Goal: Information Seeking & Learning: Learn about a topic

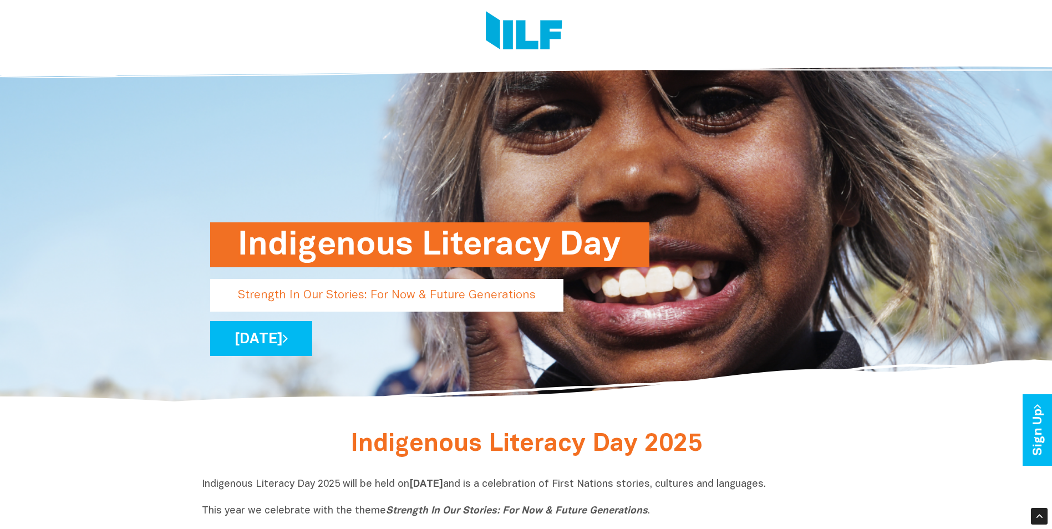
scroll to position [333, 0]
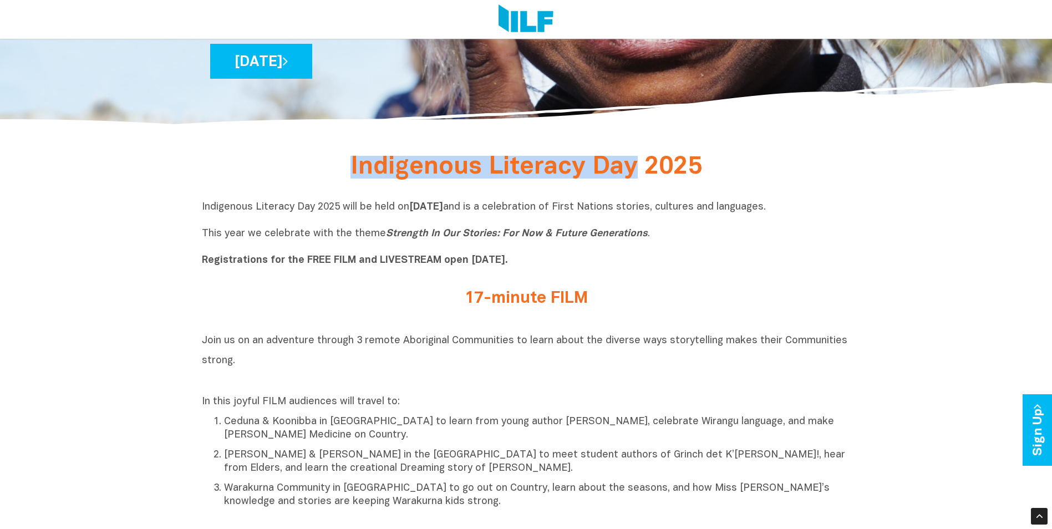
drag, startPoint x: 638, startPoint y: 175, endPoint x: 349, endPoint y: 178, distance: 288.8
click at [349, 178] on h2 "Indigenous Literacy Day 2025" at bounding box center [526, 168] width 416 height 21
copy span "Indigenous Literacy Day"
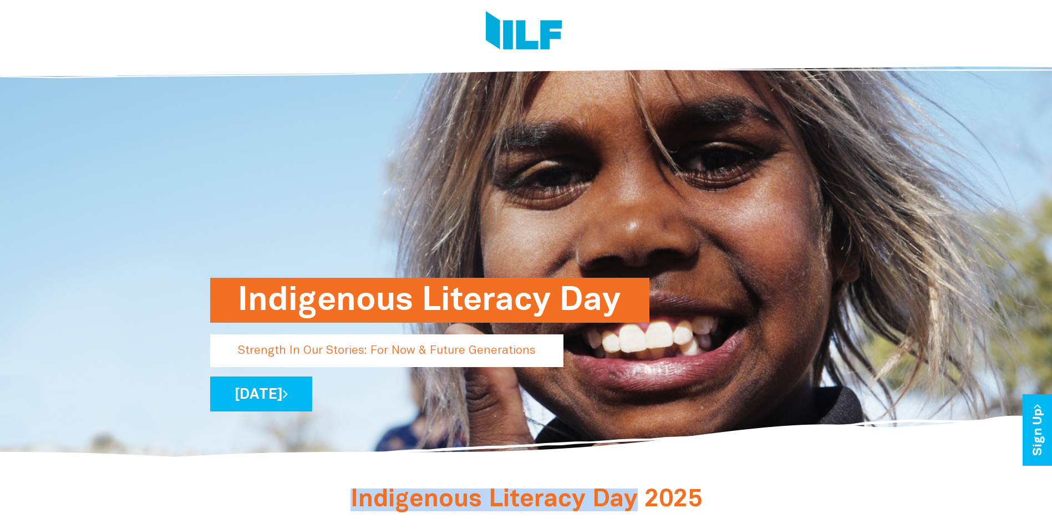
click at [606, 298] on h1 "Indigenous Literacy Day" at bounding box center [430, 300] width 384 height 45
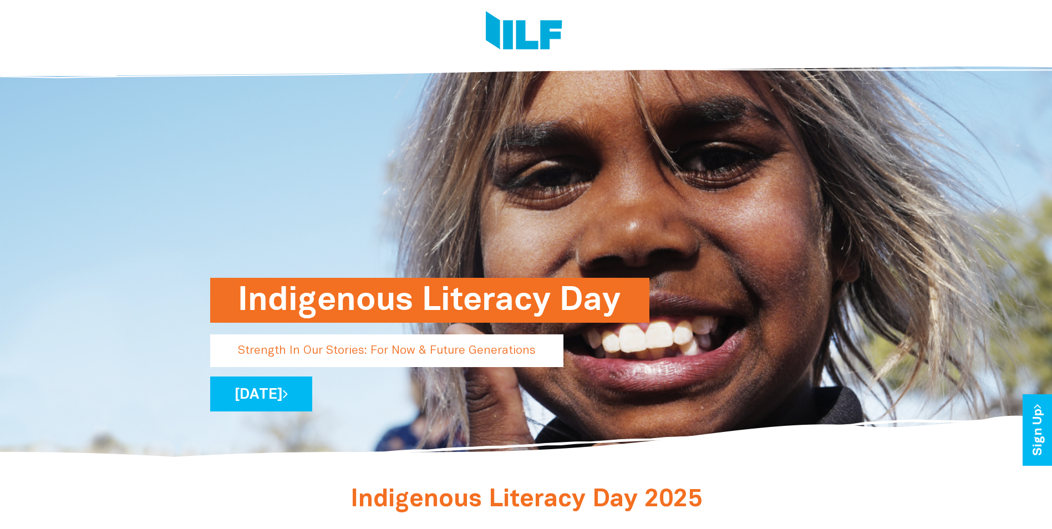
drag, startPoint x: 269, startPoint y: 298, endPoint x: 725, endPoint y: 24, distance: 531.9
click at [725, 24] on div at bounding box center [522, 33] width 640 height 67
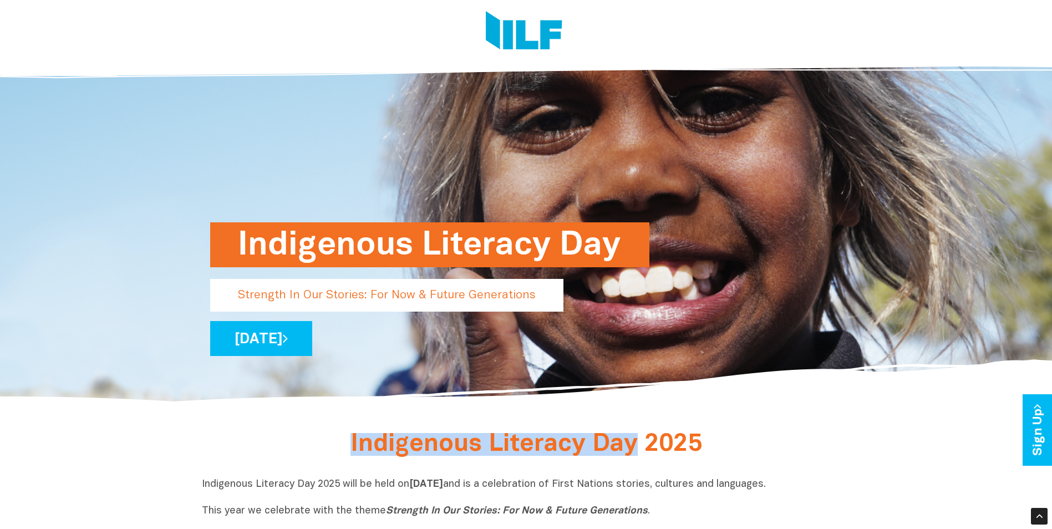
drag, startPoint x: 634, startPoint y: 445, endPoint x: 311, endPoint y: 455, distance: 323.4
click at [311, 455] on div "Indigenous Literacy Day 2025" at bounding box center [526, 448] width 432 height 26
copy span "Indigenous Literacy Day"
drag, startPoint x: 706, startPoint y: 248, endPoint x: 984, endPoint y: 230, distance: 278.9
click at [706, 248] on div "Indigenous Literacy Day Strength In Our Stories: For Now & Future Generations […" at bounding box center [526, 201] width 649 height 408
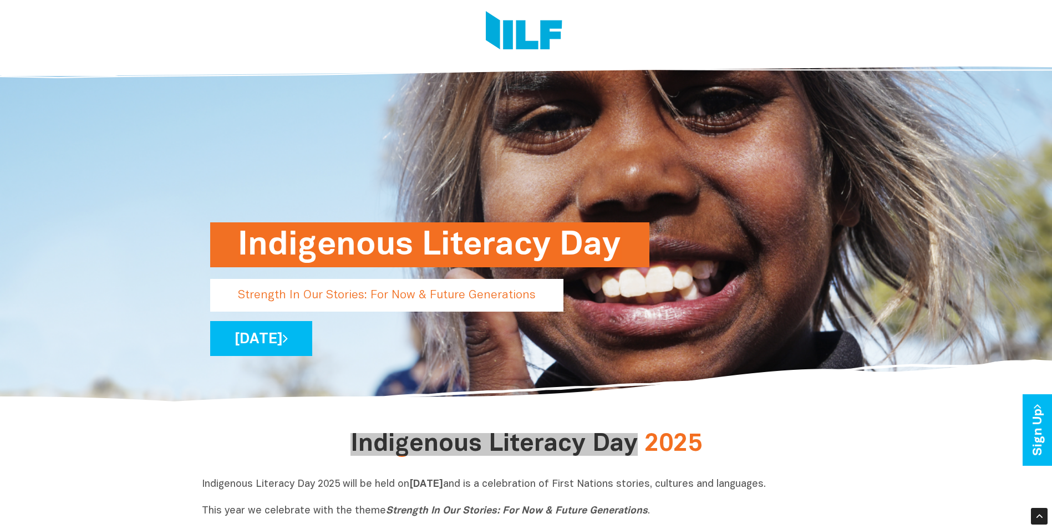
scroll to position [0, 0]
